Goal: Task Accomplishment & Management: Complete application form

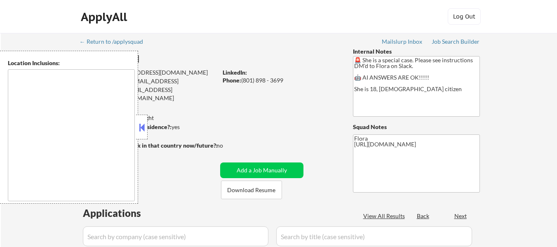
type textarea "[GEOGRAPHIC_DATA], [GEOGRAPHIC_DATA] [GEOGRAPHIC_DATA], [GEOGRAPHIC_DATA] [GEOG…"
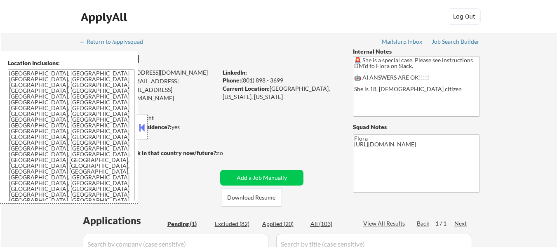
click at [136, 129] on div at bounding box center [142, 127] width 12 height 25
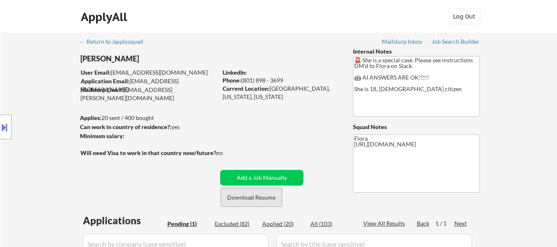
click at [240, 198] on button "Download Resume" at bounding box center [251, 197] width 61 height 19
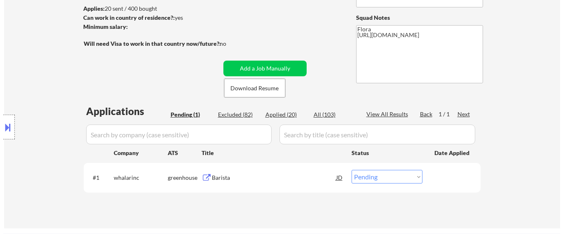
scroll to position [124, 0]
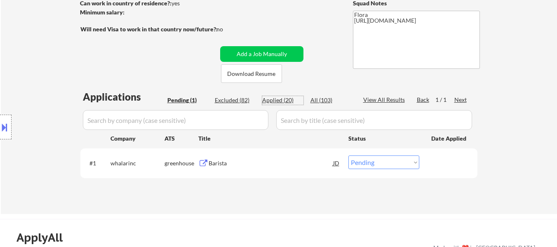
click at [282, 99] on div "Applied (20)" at bounding box center [282, 100] width 41 height 8
select select ""applied""
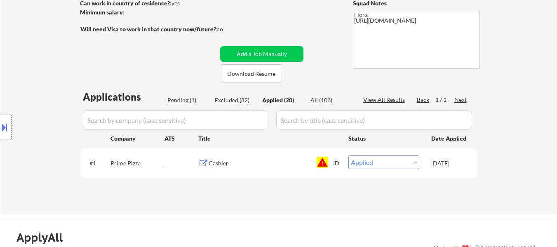
select select ""applied""
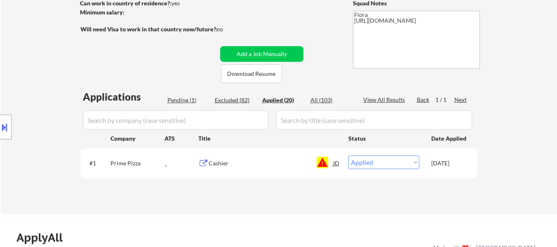
select select ""applied""
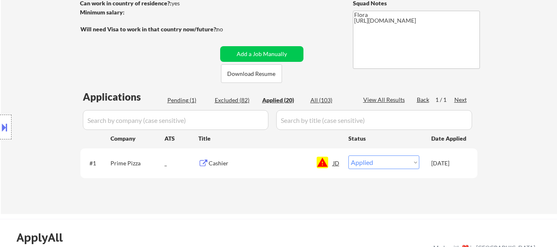
select select ""applied""
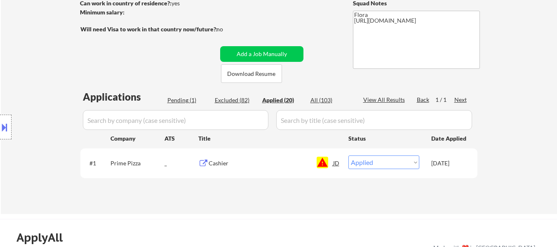
select select ""applied""
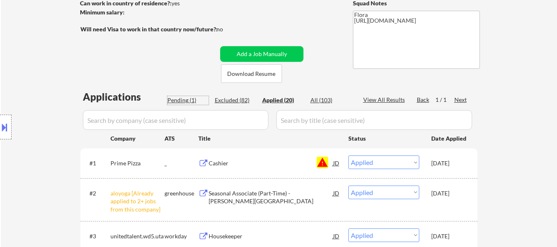
click at [183, 101] on div "Pending (1)" at bounding box center [187, 100] width 41 height 8
select select ""pending""
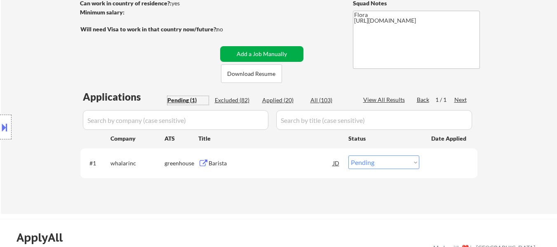
click at [268, 52] on button "Add a Job Manually" at bounding box center [261, 54] width 83 height 16
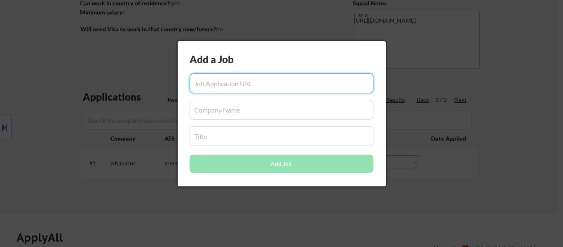
paste input "https://www.simplyhired.com/job/_y2VJzYFjzeCyHA7ALHw_UYJ90mEPlEVQdoV-PCMVkWSPmT…"
type input "https://www.simplyhired.com/job/_y2VJzYFjzeCyHA7ALHw_UYJ90mEPlEVQdoV-PCMVkWSPmT…"
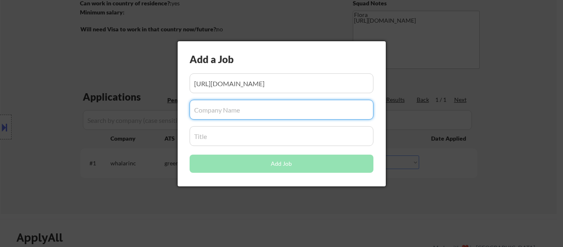
scroll to position [0, 0]
click at [222, 111] on input "input" at bounding box center [282, 110] width 184 height 20
paste input "Monos"
type input "Monos"
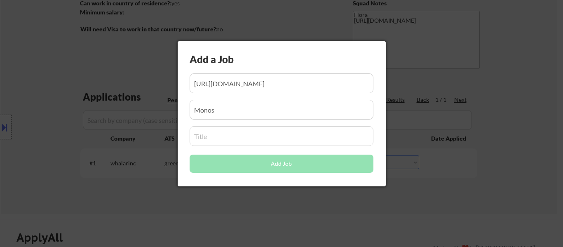
click at [242, 138] on input "input" at bounding box center [282, 136] width 184 height 20
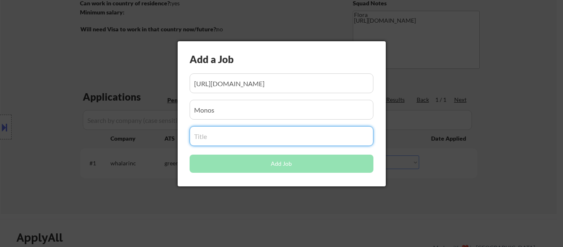
paste input "Part Time Retail Host"
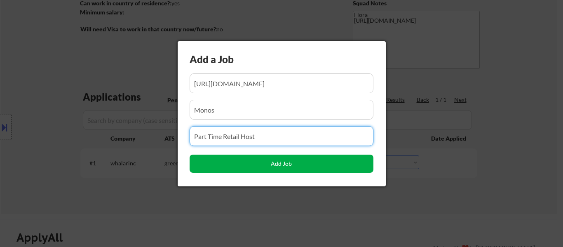
type input "Part Time Retail Host"
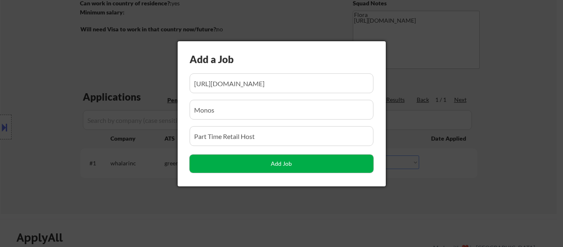
click at [280, 165] on button "Add Job" at bounding box center [282, 164] width 184 height 18
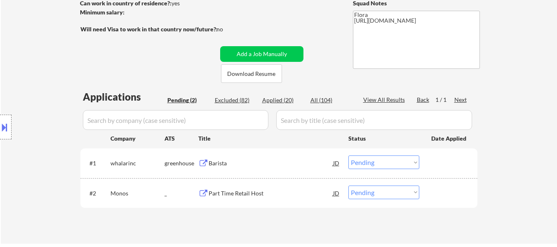
click at [373, 189] on select "Choose an option... Pending Applied Excluded (Questions) Excluded (Expired) Exc…" at bounding box center [383, 193] width 71 height 14
select select ""applied""
click at [348, 186] on select "Choose an option... Pending Applied Excluded (Questions) Excluded (Expired) Exc…" at bounding box center [383, 193] width 71 height 14
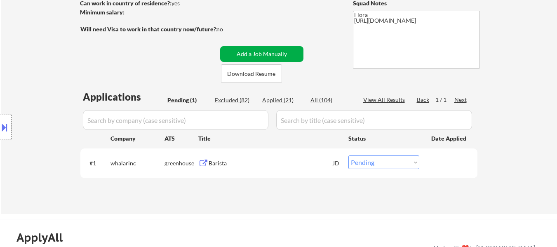
click at [252, 52] on button "Add a Job Manually" at bounding box center [261, 54] width 83 height 16
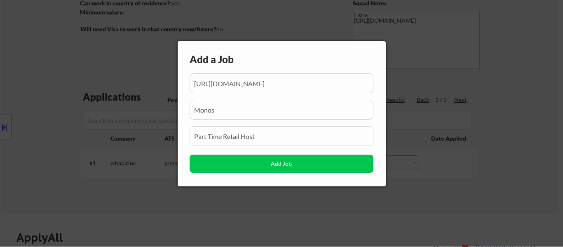
scroll to position [0, 131]
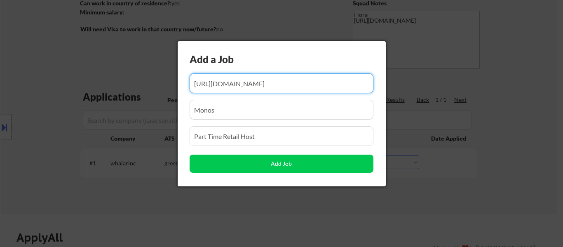
click at [243, 86] on input "input" at bounding box center [282, 83] width 184 height 20
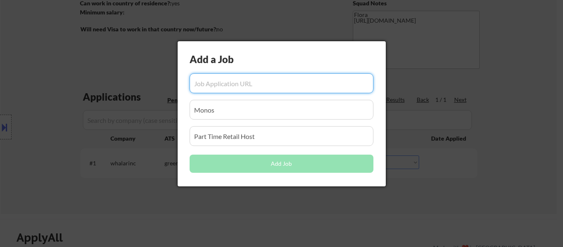
paste input "https://www.simplyhired.com/job/x7eh_7u6QRgk5I5J1Fbo2Y2IHps0ufAdqGv4jTdqO1x28ue…"
type input "https://www.simplyhired.com/job/x7eh_7u6QRgk5I5J1Fbo2Y2IHps0ufAdqGv4jTdqO1x28ue…"
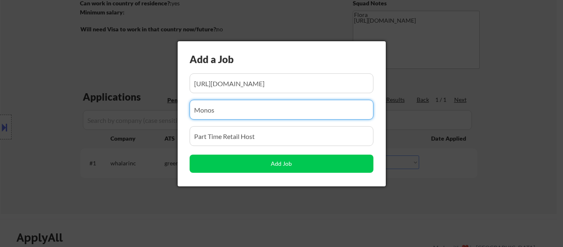
scroll to position [0, 0]
click at [247, 116] on input "input" at bounding box center [282, 110] width 184 height 20
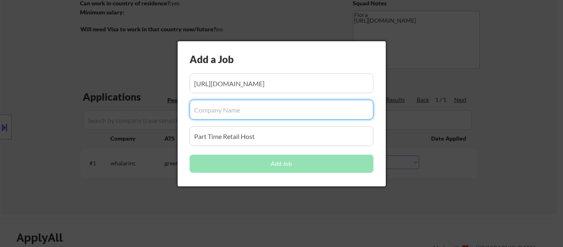
click at [263, 136] on input "input" at bounding box center [282, 136] width 184 height 20
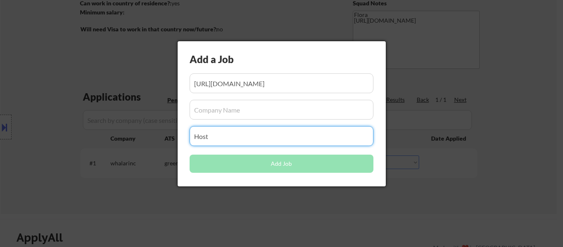
type input "Host"
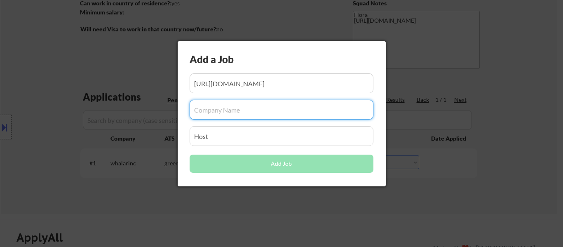
click at [240, 113] on input "input" at bounding box center [282, 110] width 184 height 20
paste input "[GEOGRAPHIC_DATA] [GEOGRAPHIC_DATA][PERSON_NAME]"
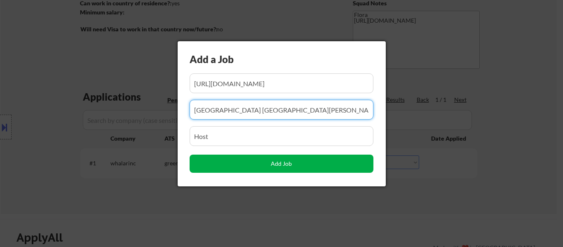
type input "[GEOGRAPHIC_DATA] [GEOGRAPHIC_DATA][PERSON_NAME]"
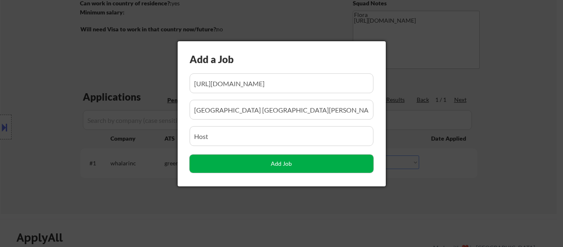
click at [278, 169] on button "Add Job" at bounding box center [282, 164] width 184 height 18
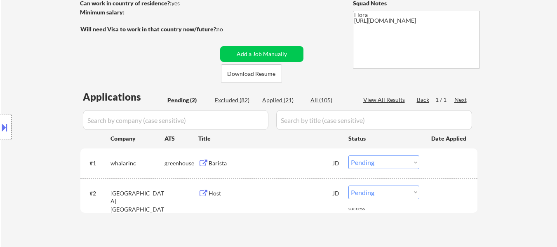
click at [367, 194] on select "Choose an option... Pending Applied Excluded (Questions) Excluded (Expired) Exc…" at bounding box center [383, 193] width 71 height 14
select select ""applied""
click at [348, 186] on select "Choose an option... Pending Applied Excluded (Questions) Excluded (Expired) Exc…" at bounding box center [383, 193] width 71 height 14
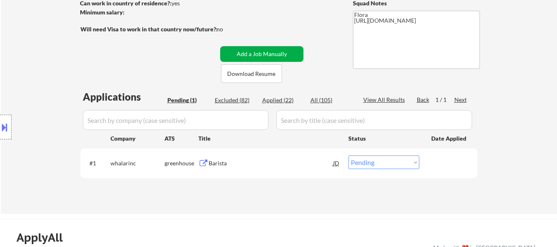
click at [268, 52] on button "Add a Job Manually" at bounding box center [261, 54] width 83 height 16
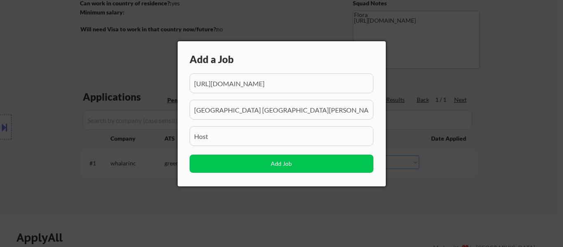
scroll to position [0, 120]
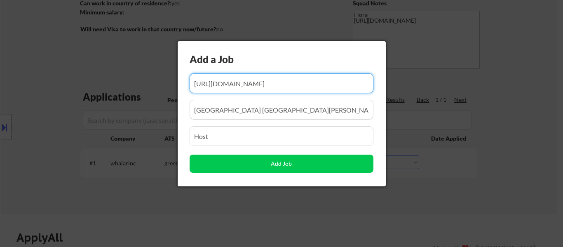
click at [275, 86] on input "input" at bounding box center [282, 83] width 184 height 20
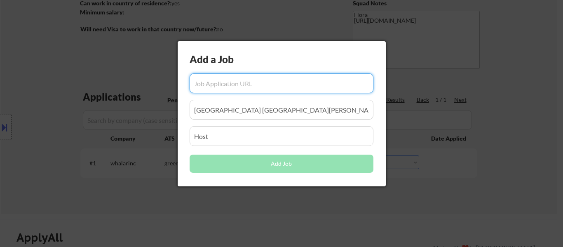
click at [296, 120] on div "Add a Job Add Job" at bounding box center [282, 113] width 208 height 145
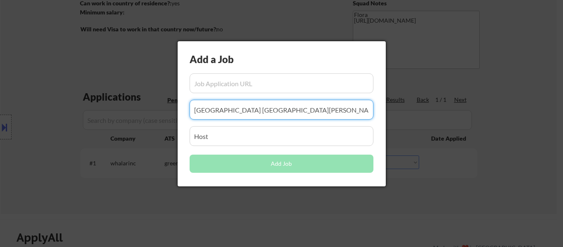
click at [295, 112] on input "input" at bounding box center [282, 110] width 184 height 20
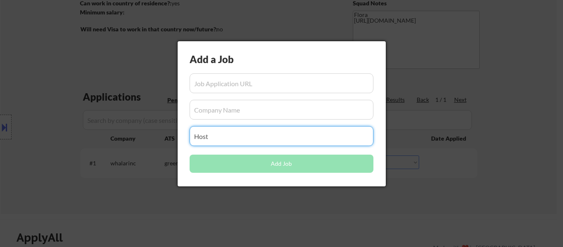
click at [279, 142] on input "input" at bounding box center [282, 136] width 184 height 20
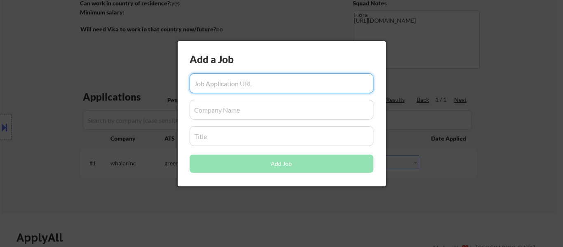
click at [286, 74] on input "input" at bounding box center [282, 83] width 184 height 20
paste input "https://www.simplyhired.com/job/KlBLegersD982R30sLICrNf66z9Xo3T8kp86qo_PnmZH5d_…"
type input "https://www.simplyhired.com/job/KlBLegersD982R30sLICrNf66z9Xo3T8kp86qo_PnmZH5d_…"
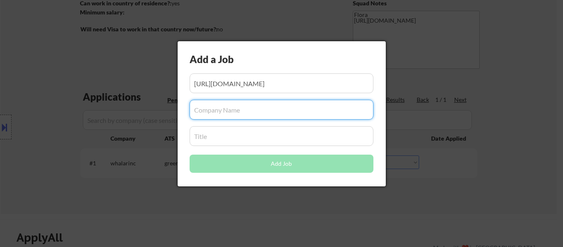
scroll to position [0, 0]
click at [272, 105] on input "input" at bounding box center [282, 110] width 184 height 20
click at [292, 106] on input "input" at bounding box center [282, 110] width 184 height 20
paste input "EMWell Spa"
type input "EMWell Spa"
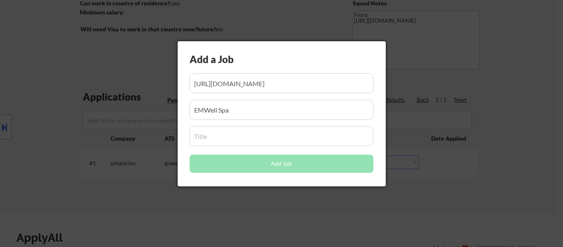
click at [256, 146] on div "Add a Job Add Job" at bounding box center [282, 113] width 208 height 145
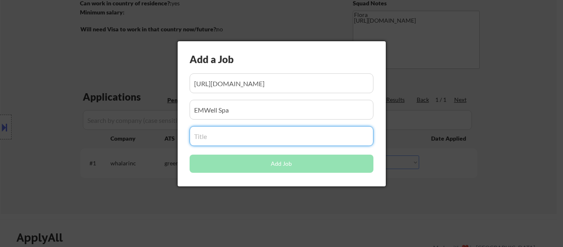
click at [255, 137] on input "input" at bounding box center [282, 136] width 184 height 20
paste input "Spa Attendant"
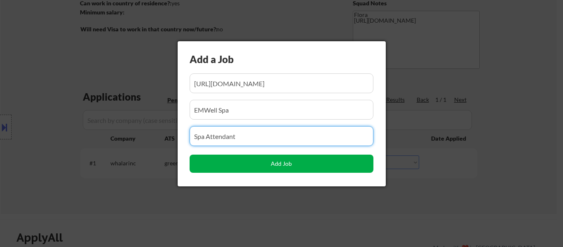
type input "Spa Attendant"
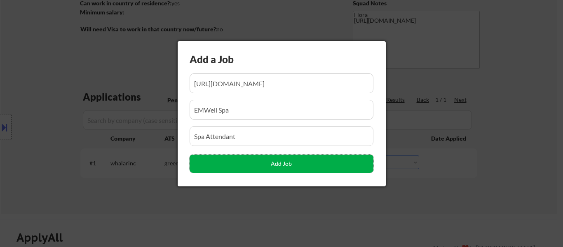
click at [290, 165] on button "Add Job" at bounding box center [282, 164] width 184 height 18
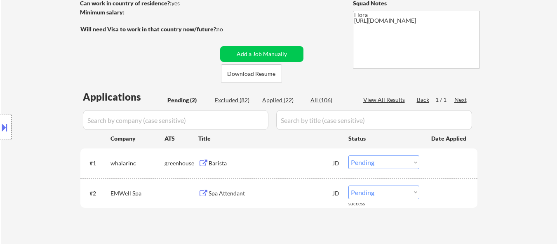
click at [404, 195] on select "Choose an option... Pending Applied Excluded (Questions) Excluded (Expired) Exc…" at bounding box center [383, 193] width 71 height 14
select select ""applied""
click at [348, 186] on select "Choose an option... Pending Applied Excluded (Questions) Excluded (Expired) Exc…" at bounding box center [383, 193] width 71 height 14
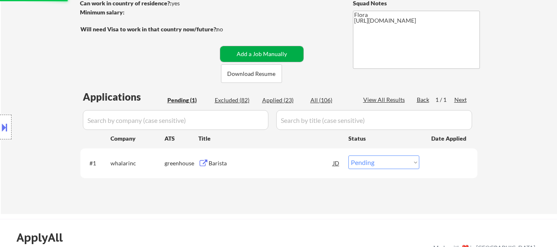
click at [264, 48] on button "Add a Job Manually" at bounding box center [261, 54] width 83 height 16
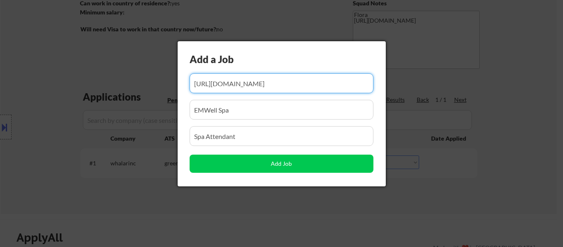
scroll to position [0, 124]
click at [255, 84] on input "input" at bounding box center [282, 83] width 184 height 20
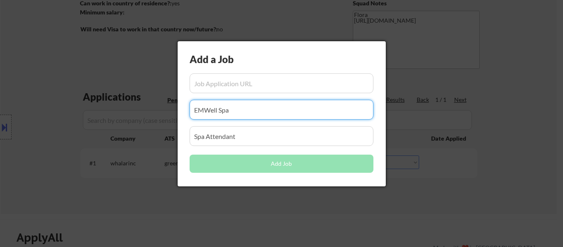
click at [234, 108] on input "input" at bounding box center [282, 110] width 184 height 20
click at [244, 137] on input "input" at bounding box center [282, 136] width 184 height 20
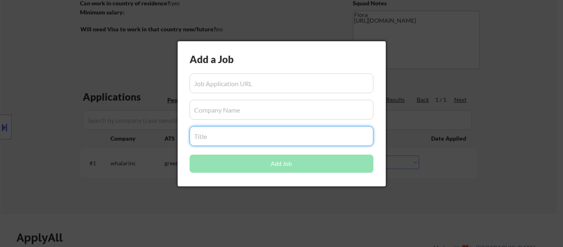
click at [550, 78] on div at bounding box center [281, 123] width 563 height 247
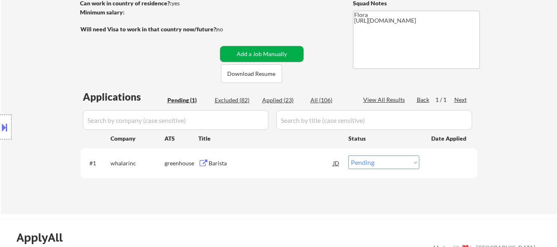
click at [271, 54] on button "Add a Job Manually" at bounding box center [261, 54] width 83 height 16
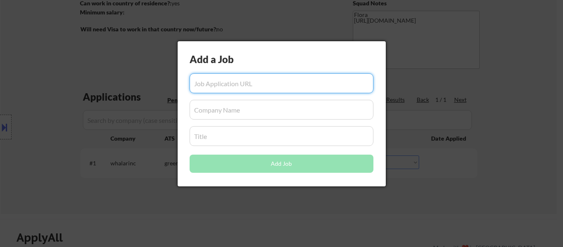
click at [250, 85] on input "input" at bounding box center [282, 83] width 184 height 20
paste input "https://www.simplyhired.com/job/nQ_P6FBSLW0MpW6SPHvU4g1JCTWoKA5wkL__ebwd8Mz1phR…"
type input "https://www.simplyhired.com/job/nQ_P6FBSLW0MpW6SPHvU4g1JCTWoKA5wkL__ebwd8Mz1phR…"
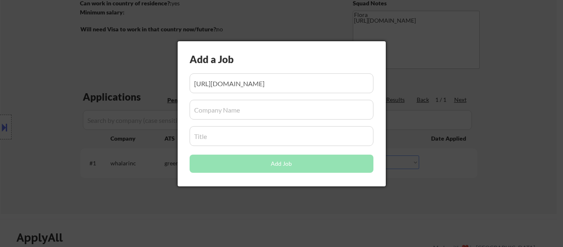
scroll to position [0, 0]
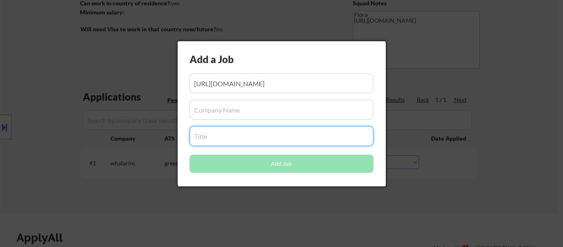
click at [273, 121] on div "Add a Job Add Job" at bounding box center [282, 113] width 208 height 145
click at [276, 111] on input "input" at bounding box center [282, 110] width 184 height 20
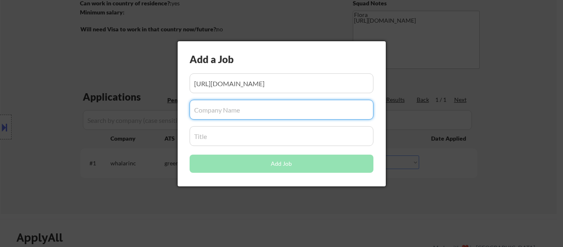
paste input "[GEOGRAPHIC_DATA]"
type input "[GEOGRAPHIC_DATA]"
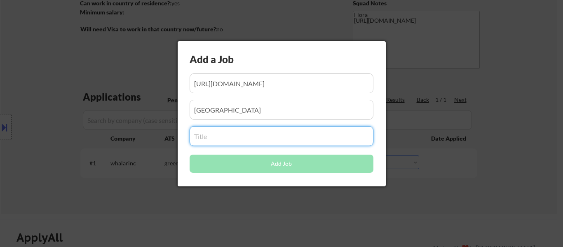
click at [228, 144] on input "input" at bounding box center [282, 136] width 184 height 20
paste input "Volleyball Coach - HS Varsity"
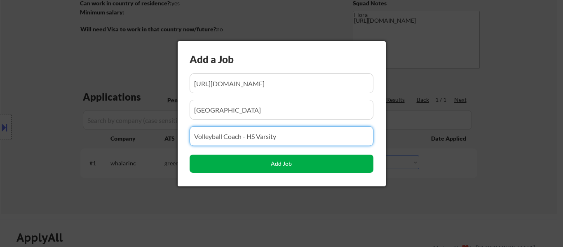
type input "Volleyball Coach - HS Varsity"
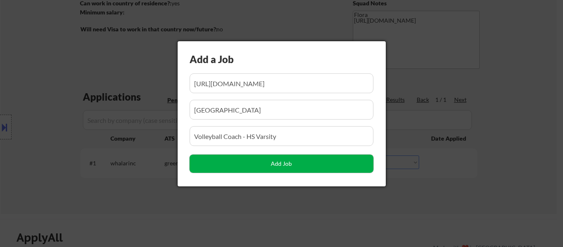
click at [275, 161] on button "Add Job" at bounding box center [282, 164] width 184 height 18
select select ""pending""
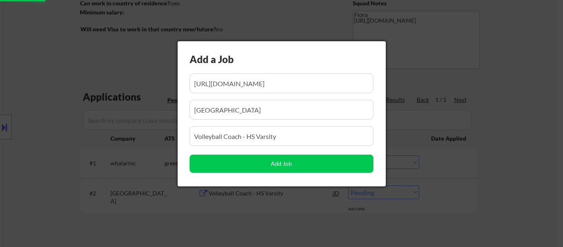
click at [511, 81] on div at bounding box center [281, 123] width 563 height 247
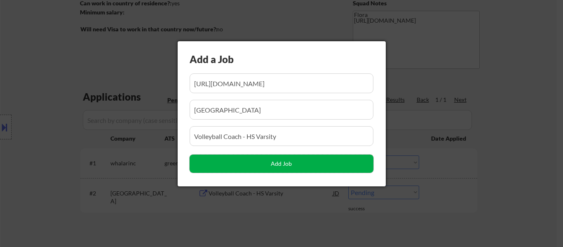
click at [306, 165] on button "Add Job" at bounding box center [282, 164] width 184 height 18
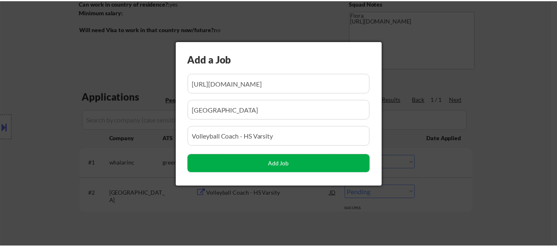
scroll to position [0, 0]
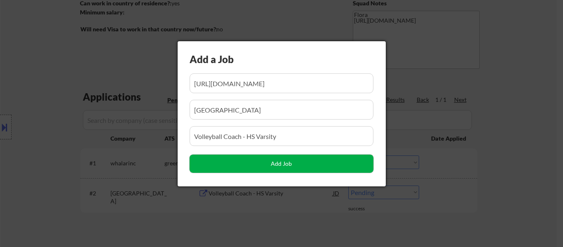
select select ""pending""
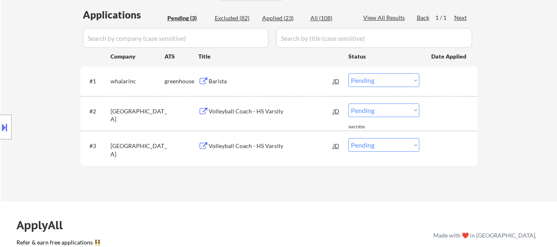
scroll to position [206, 0]
click at [374, 110] on select "Choose an option... Pending Applied Excluded (Questions) Excluded (Expired) Exc…" at bounding box center [383, 110] width 71 height 14
click at [348, 103] on select "Choose an option... Pending Applied Excluded (Questions) Excluded (Expired) Exc…" at bounding box center [383, 110] width 71 height 14
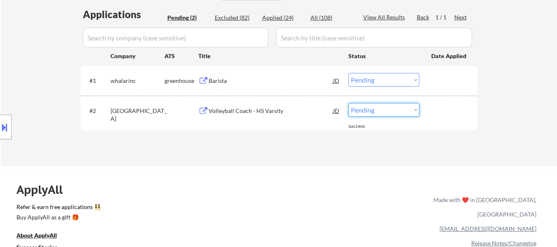
click at [403, 113] on select "Choose an option... Pending Applied Excluded (Questions) Excluded (Expired) Exc…" at bounding box center [383, 110] width 71 height 14
select select ""excluded__other_""
click at [348, 103] on select "Choose an option... Pending Applied Excluded (Questions) Excluded (Expired) Exc…" at bounding box center [383, 110] width 71 height 14
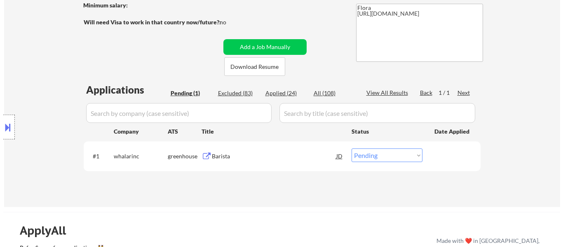
scroll to position [124, 0]
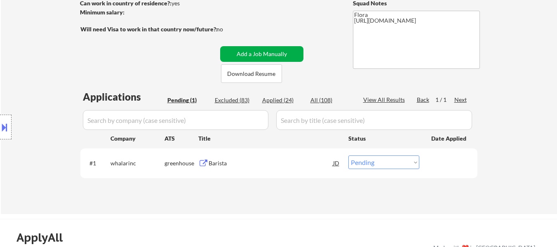
click at [256, 51] on button "Add a Job Manually" at bounding box center [261, 54] width 83 height 16
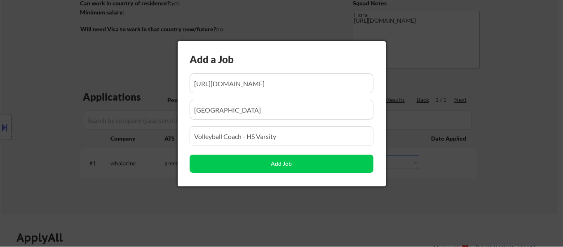
scroll to position [0, 142]
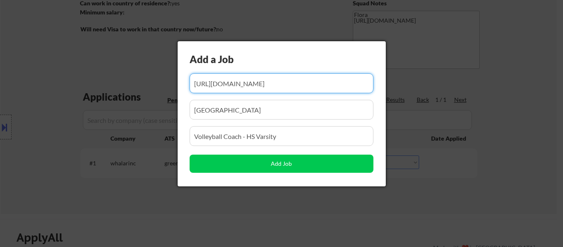
click at [237, 90] on input "input" at bounding box center [282, 83] width 184 height 20
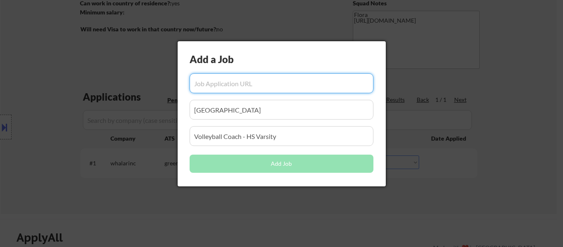
scroll to position [0, 0]
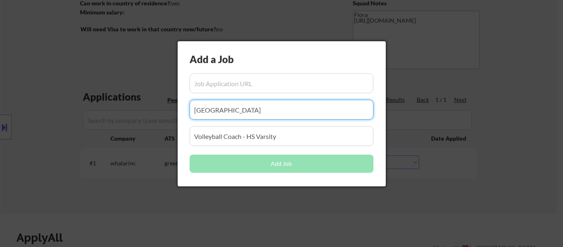
click at [272, 117] on input "input" at bounding box center [282, 110] width 184 height 20
click at [290, 134] on input "input" at bounding box center [282, 136] width 184 height 20
click at [279, 114] on input "input" at bounding box center [282, 110] width 184 height 20
paste input "House of Business Owner"
type input "House of Business Owner"
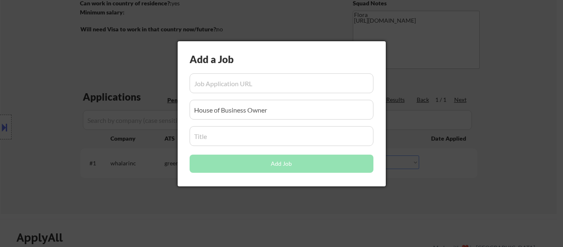
click at [289, 85] on input "input" at bounding box center [282, 83] width 184 height 20
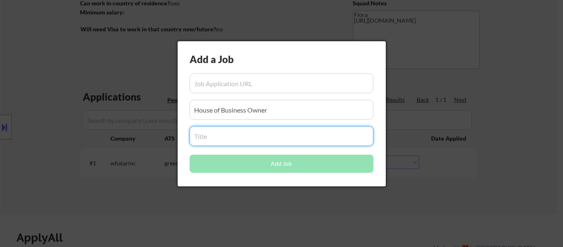
click at [248, 137] on input "input" at bounding box center [282, 136] width 184 height 20
paste input "Housekeeper and Personal Assistant"
type input "Housekeeper and Personal Assistant"
click at [263, 82] on input "input" at bounding box center [282, 83] width 184 height 20
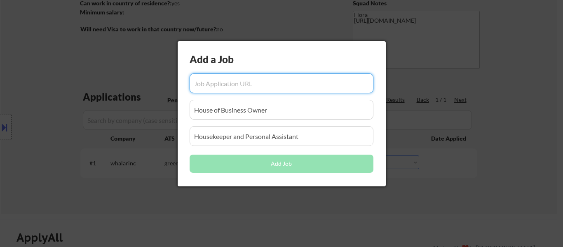
paste input "https://www.simplyhired.com/job/DVMbyMwTZg1lpT9BwclrmwVtzd0tYhBTFHIjB6X9v_q7HQI…"
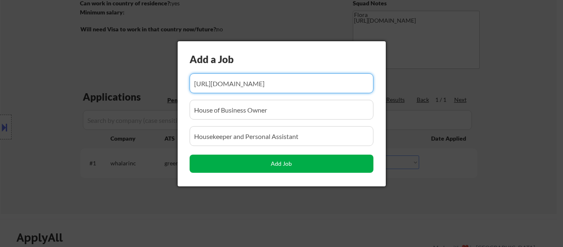
type input "https://www.simplyhired.com/job/DVMbyMwTZg1lpT9BwclrmwVtzd0tYhBTFHIjB6X9v_q7HQI…"
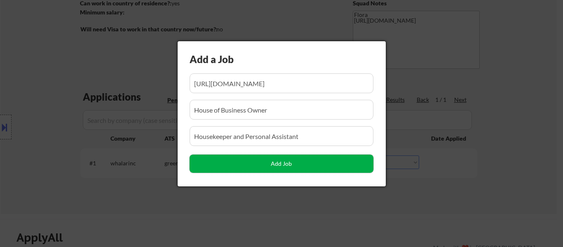
click at [292, 165] on button "Add Job" at bounding box center [282, 164] width 184 height 18
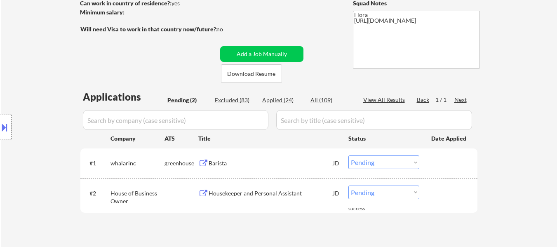
click at [368, 195] on select "Choose an option... Pending Applied Excluded (Questions) Excluded (Expired) Exc…" at bounding box center [383, 193] width 71 height 14
select select ""applied""
click at [348, 186] on select "Choose an option... Pending Applied Excluded (Questions) Excluded (Expired) Exc…" at bounding box center [383, 193] width 71 height 14
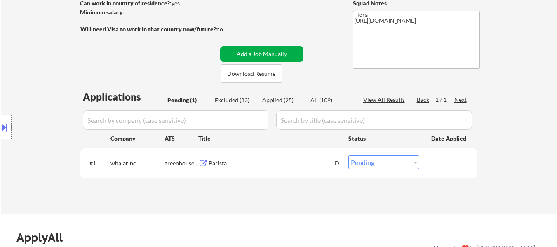
click at [278, 52] on button "Add a Job Manually" at bounding box center [261, 54] width 83 height 16
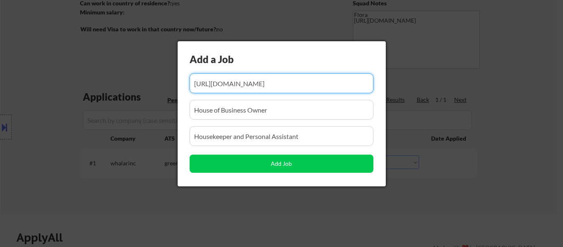
scroll to position [0, 130]
click at [262, 87] on input "input" at bounding box center [282, 83] width 184 height 20
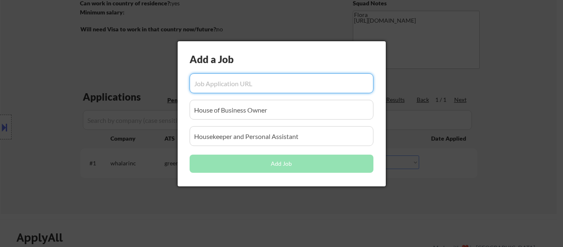
scroll to position [0, 0]
click at [278, 111] on input "input" at bounding box center [282, 110] width 184 height 20
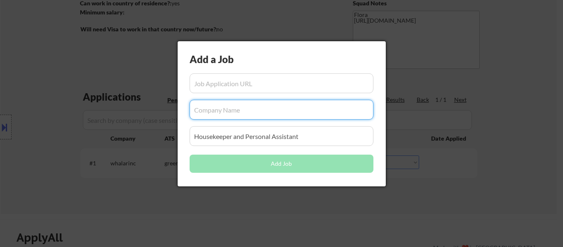
click at [315, 137] on input "input" at bounding box center [282, 136] width 184 height 20
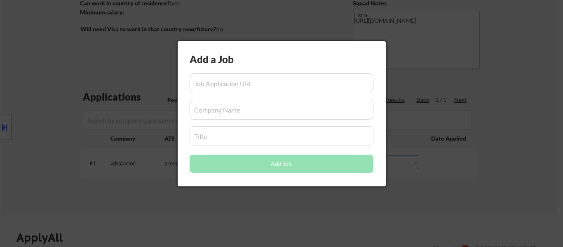
click at [286, 81] on input "input" at bounding box center [282, 83] width 184 height 20
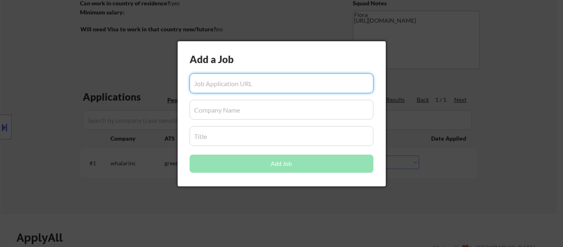
paste input "https://www.simplyhired.com/job/kFxQCM09MSLyP5q8w2eZyAAEjiUFor_Jd-_q_WQVvZHoxRd…"
type input "https://www.simplyhired.com/job/kFxQCM09MSLyP5q8w2eZyAAEjiUFor_Jd-_q_WQVvZHoxRd…"
click at [272, 115] on input "input" at bounding box center [282, 110] width 184 height 20
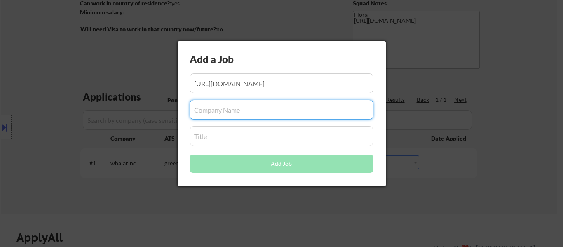
paste input "San [PERSON_NAME] [GEOGRAPHIC_DATA][PERSON_NAME]"
type input "San [PERSON_NAME] [GEOGRAPHIC_DATA][PERSON_NAME]"
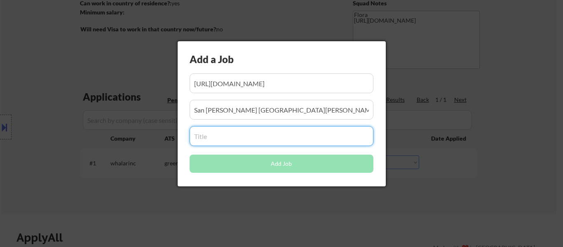
click at [245, 141] on input "input" at bounding box center [282, 136] width 184 height 20
paste input "Front Desk Host - San Vicente Santa Monica"
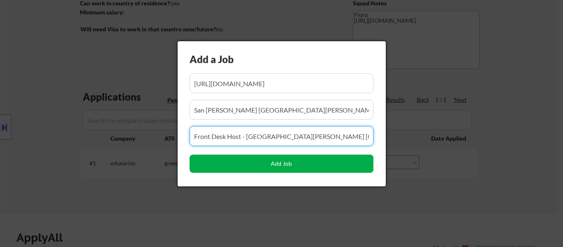
type input "Front Desk Host - San Vicente Santa Monica"
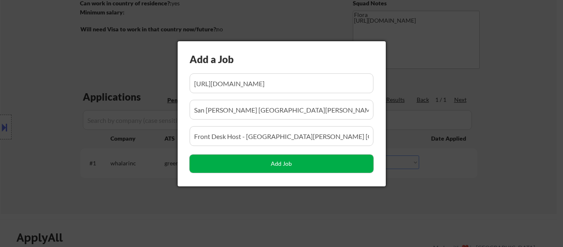
click at [285, 167] on button "Add Job" at bounding box center [282, 164] width 184 height 18
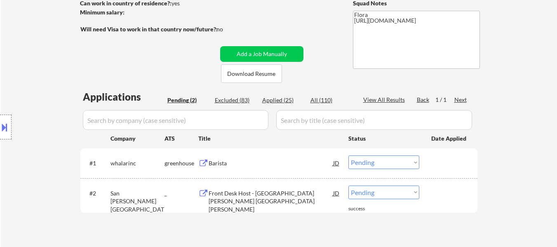
click at [385, 195] on select "Choose an option... Pending Applied Excluded (Questions) Excluded (Expired) Exc…" at bounding box center [383, 193] width 71 height 14
select select ""applied""
click at [348, 186] on select "Choose an option... Pending Applied Excluded (Questions) Excluded (Expired) Exc…" at bounding box center [383, 193] width 71 height 14
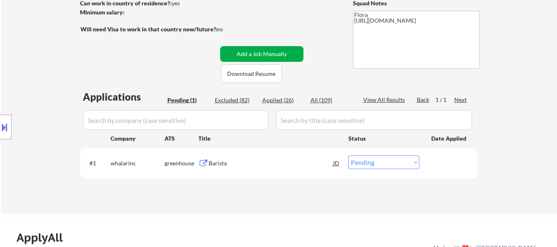
click at [261, 47] on button "Add a Job Manually" at bounding box center [261, 54] width 83 height 16
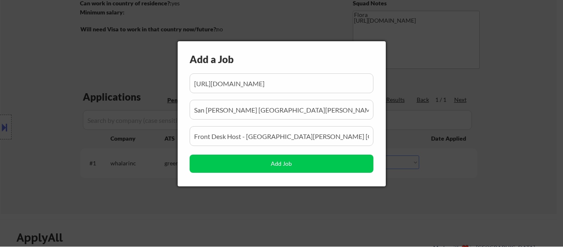
scroll to position [0, 131]
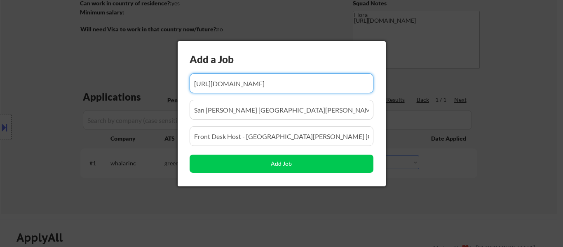
click at [257, 81] on input "input" at bounding box center [282, 83] width 184 height 20
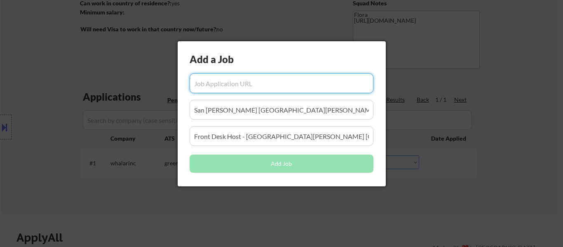
scroll to position [0, 0]
click at [299, 119] on div "Add a Job Add Job" at bounding box center [282, 113] width 208 height 145
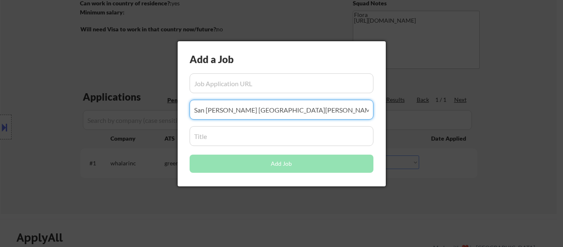
click at [295, 115] on input "input" at bounding box center [282, 110] width 184 height 20
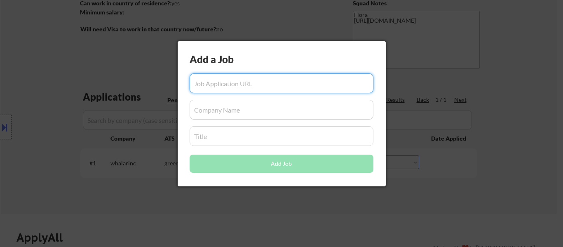
click at [304, 83] on input "input" at bounding box center [282, 83] width 184 height 20
paste input "https://www.simplyhired.com/job/OvpFiZ_L-p4OrS7vsZmtuYVcsM_4E1PjcBF94UGj8TEwmTV…"
type input "https://www.simplyhired.com/job/OvpFiZ_L-p4OrS7vsZmtuYVcsM_4E1PjcBF94UGj8TEwmTV…"
click at [278, 112] on input "input" at bounding box center [282, 110] width 184 height 20
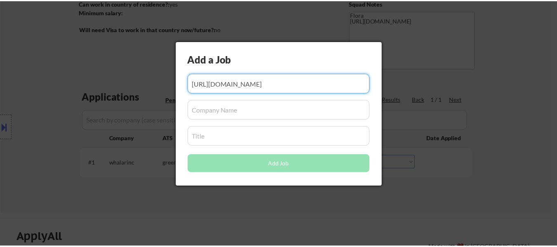
scroll to position [0, 0]
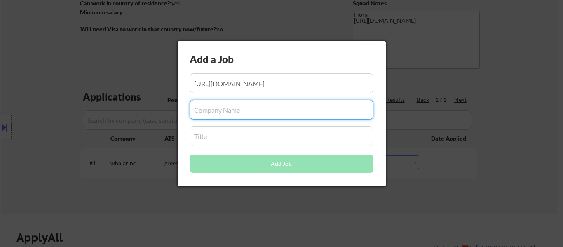
paste input "The Black Tux"
type input "The Black Tux"
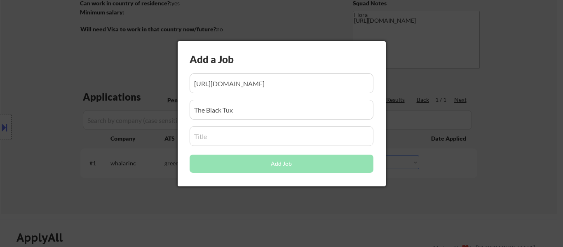
click at [261, 140] on input "input" at bounding box center [282, 136] width 184 height 20
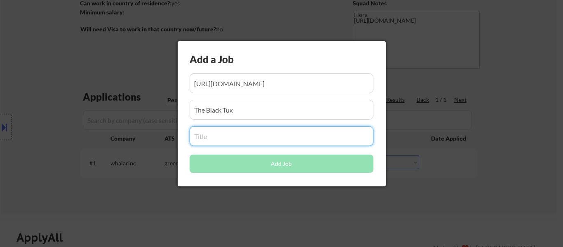
paste input "Retail Showroom Associate, Los Angeles"
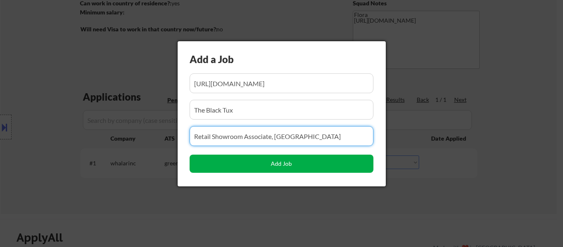
type input "Retail Showroom Associate, Los Angeles"
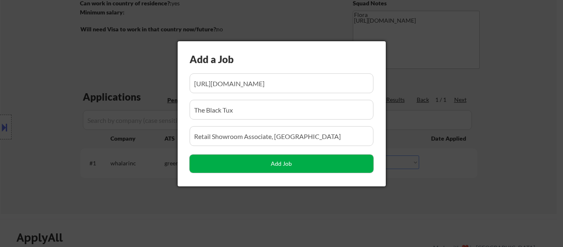
click at [272, 164] on button "Add Job" at bounding box center [282, 164] width 184 height 18
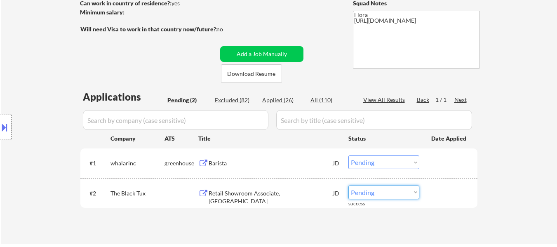
click at [364, 195] on select "Choose an option... Pending Applied Excluded (Questions) Excluded (Expired) Exc…" at bounding box center [383, 193] width 71 height 14
select select ""applied""
click at [348, 186] on select "Choose an option... Pending Applied Excluded (Questions) Excluded (Expired) Exc…" at bounding box center [383, 193] width 71 height 14
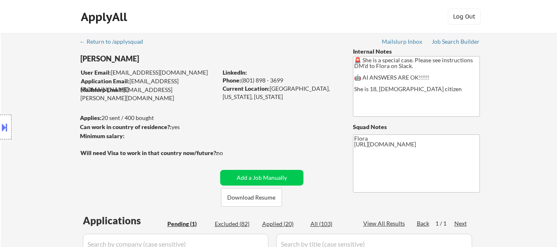
click at [274, 224] on div "Applied (20)" at bounding box center [282, 224] width 41 height 8
select select ""applied""
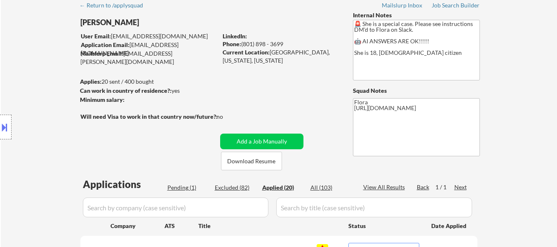
scroll to position [82, 0]
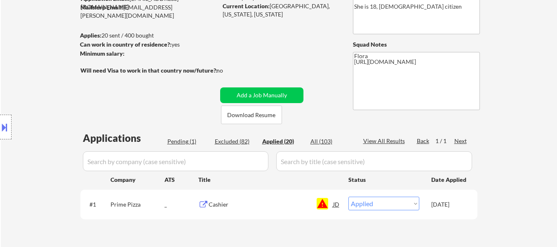
select select ""applied""
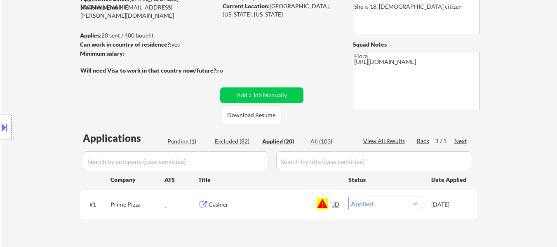
select select ""applied""
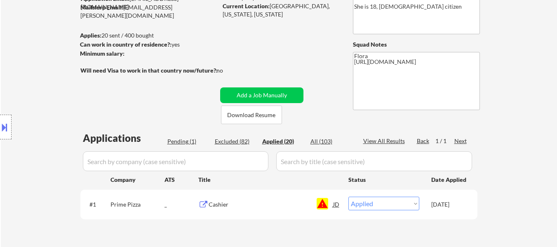
select select ""applied""
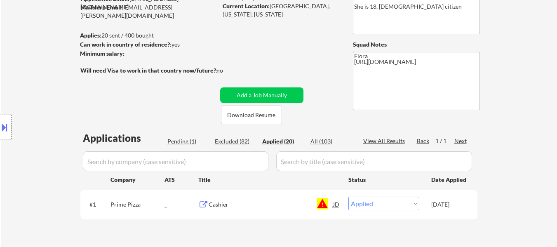
select select ""applied""
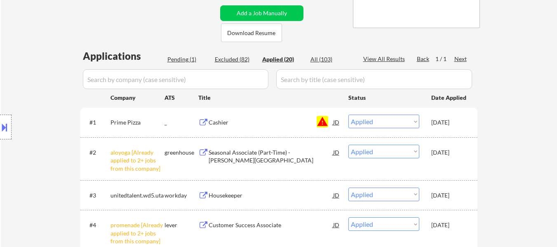
scroll to position [165, 0]
select select ""applied""
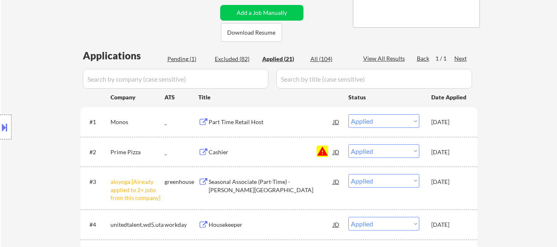
select select ""applied""
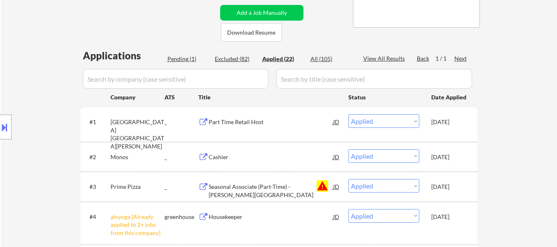
select select ""applied""
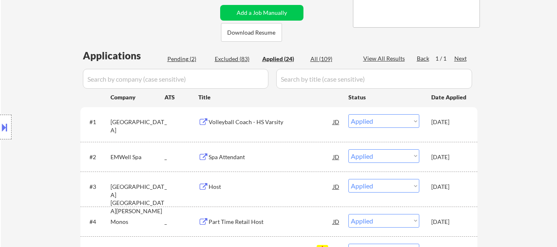
select select ""applied""
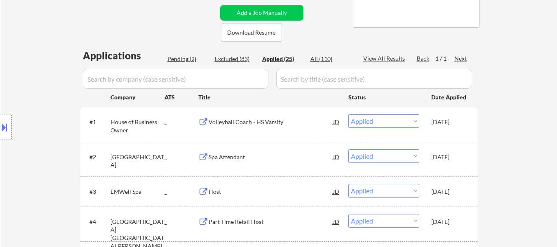
select select ""applied""
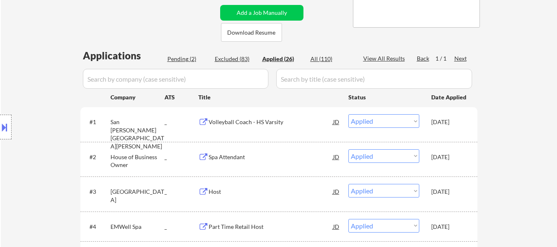
select select ""applied""
